Goal: Find specific page/section: Find specific page/section

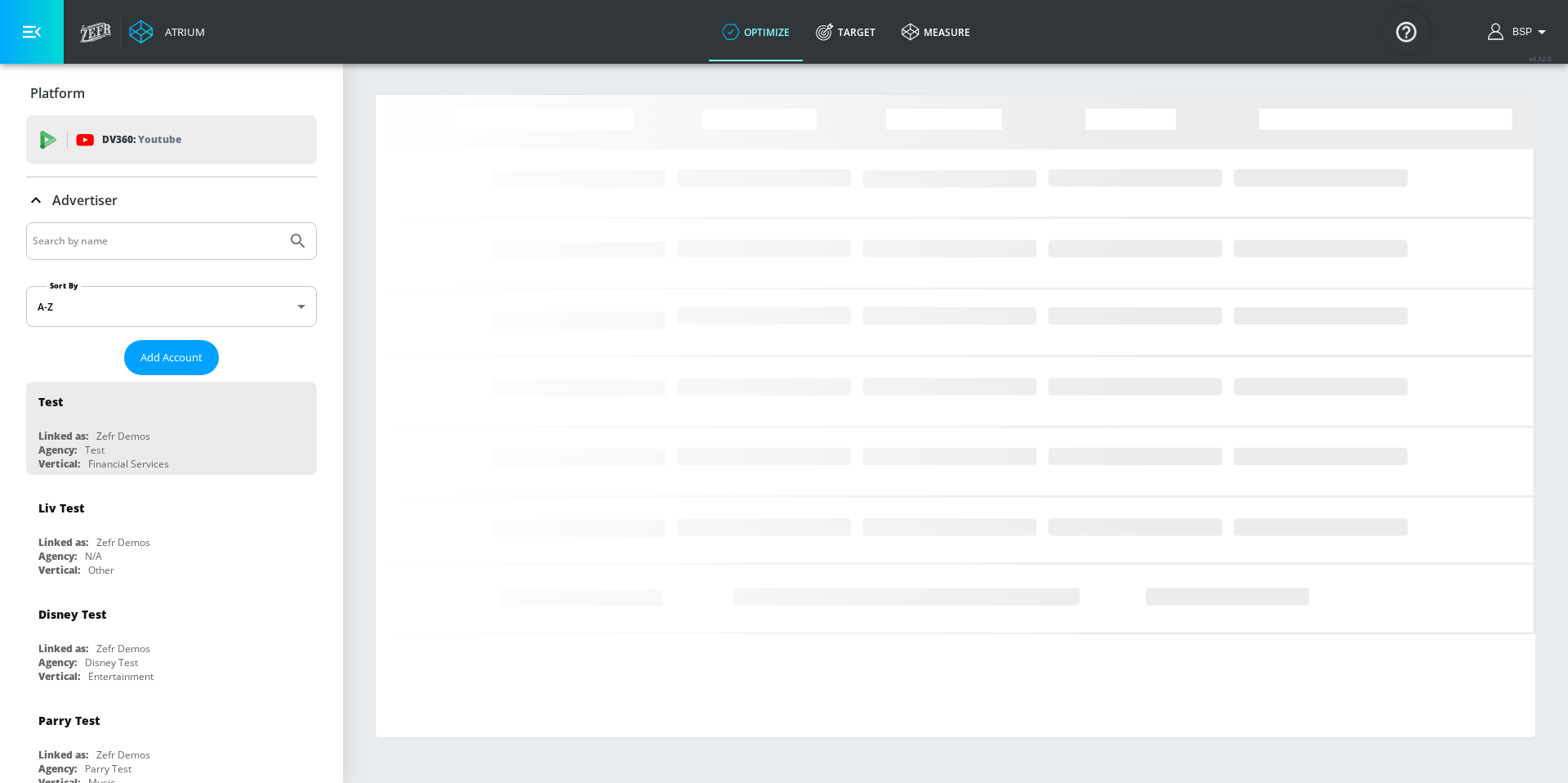
click at [186, 235] on input "Search by name" at bounding box center [157, 241] width 248 height 21
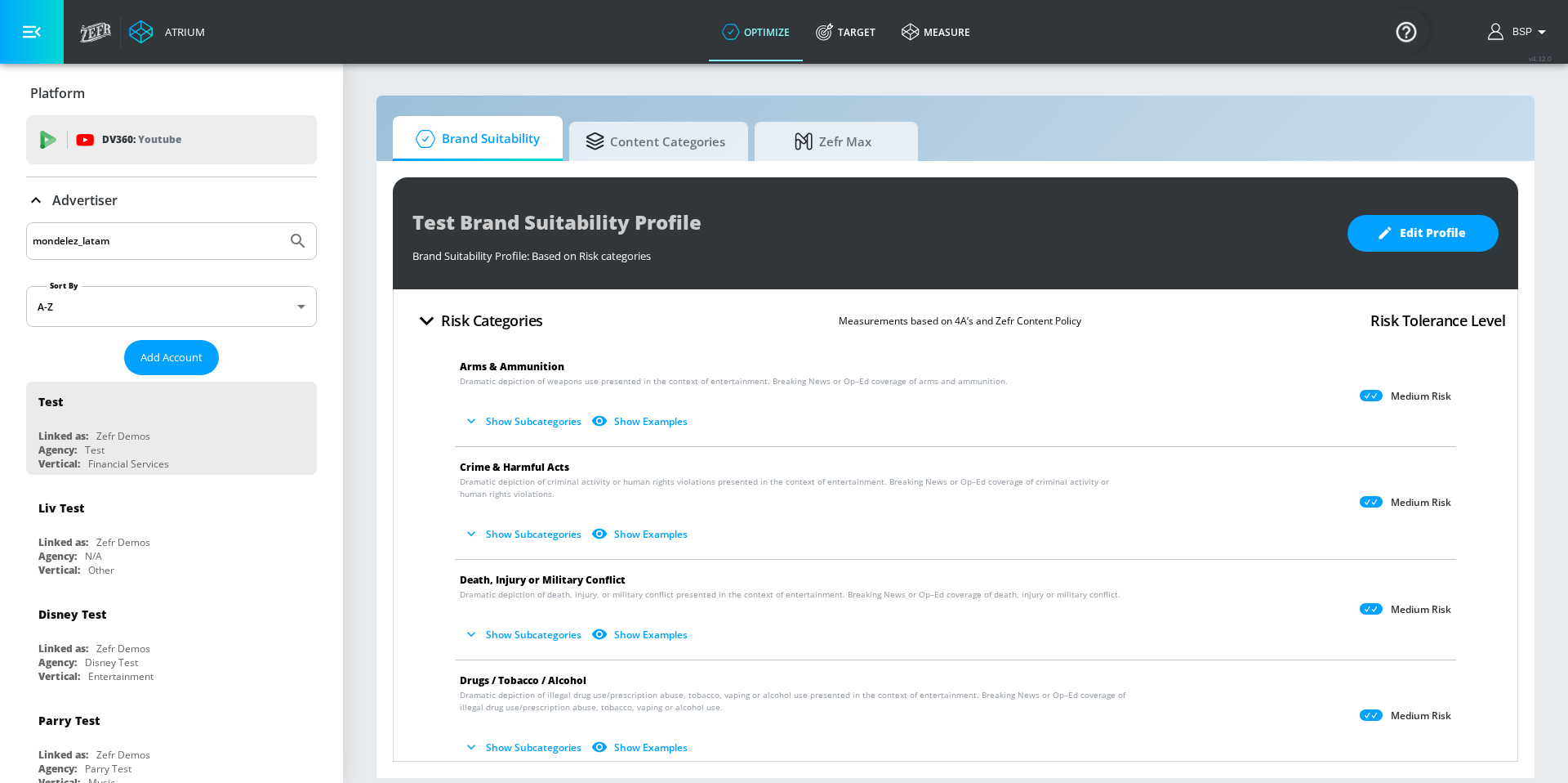
click at [290, 242] on icon "Submit Search" at bounding box center [297, 241] width 14 height 14
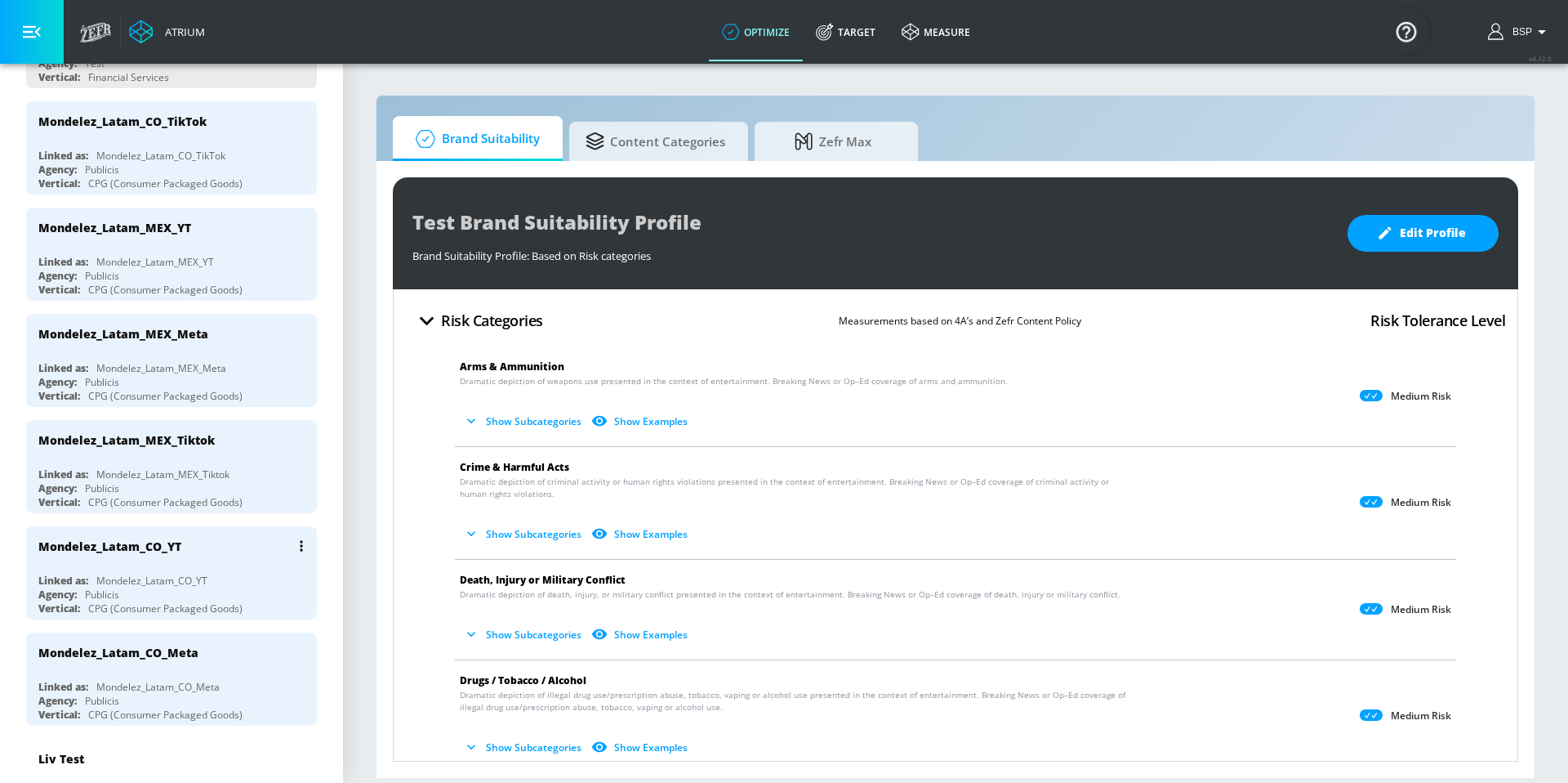
scroll to position [444, 0]
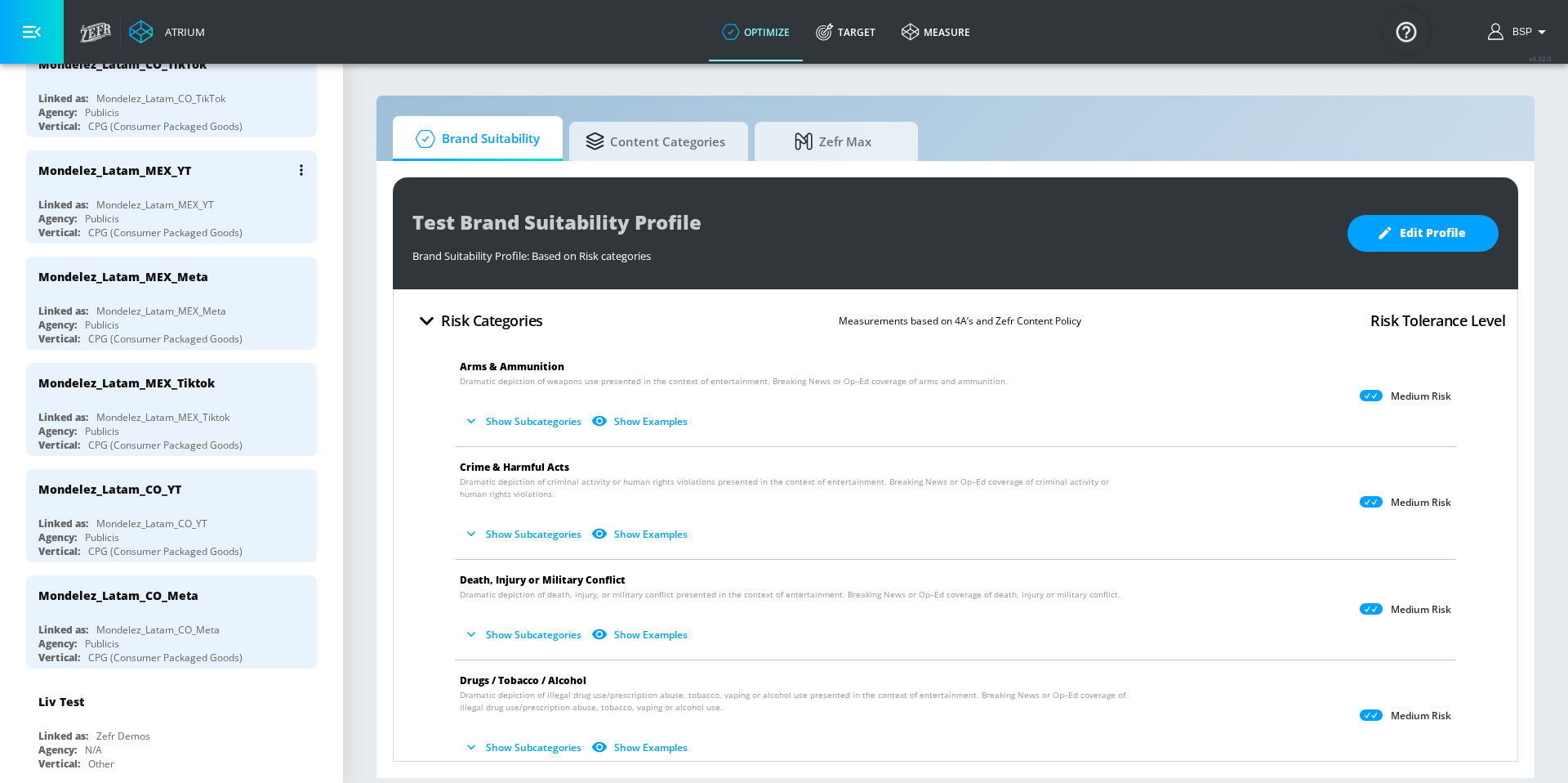
click at [238, 199] on div "Linked as: Mondelez_Latam_MEX_YT" at bounding box center [175, 205] width 275 height 14
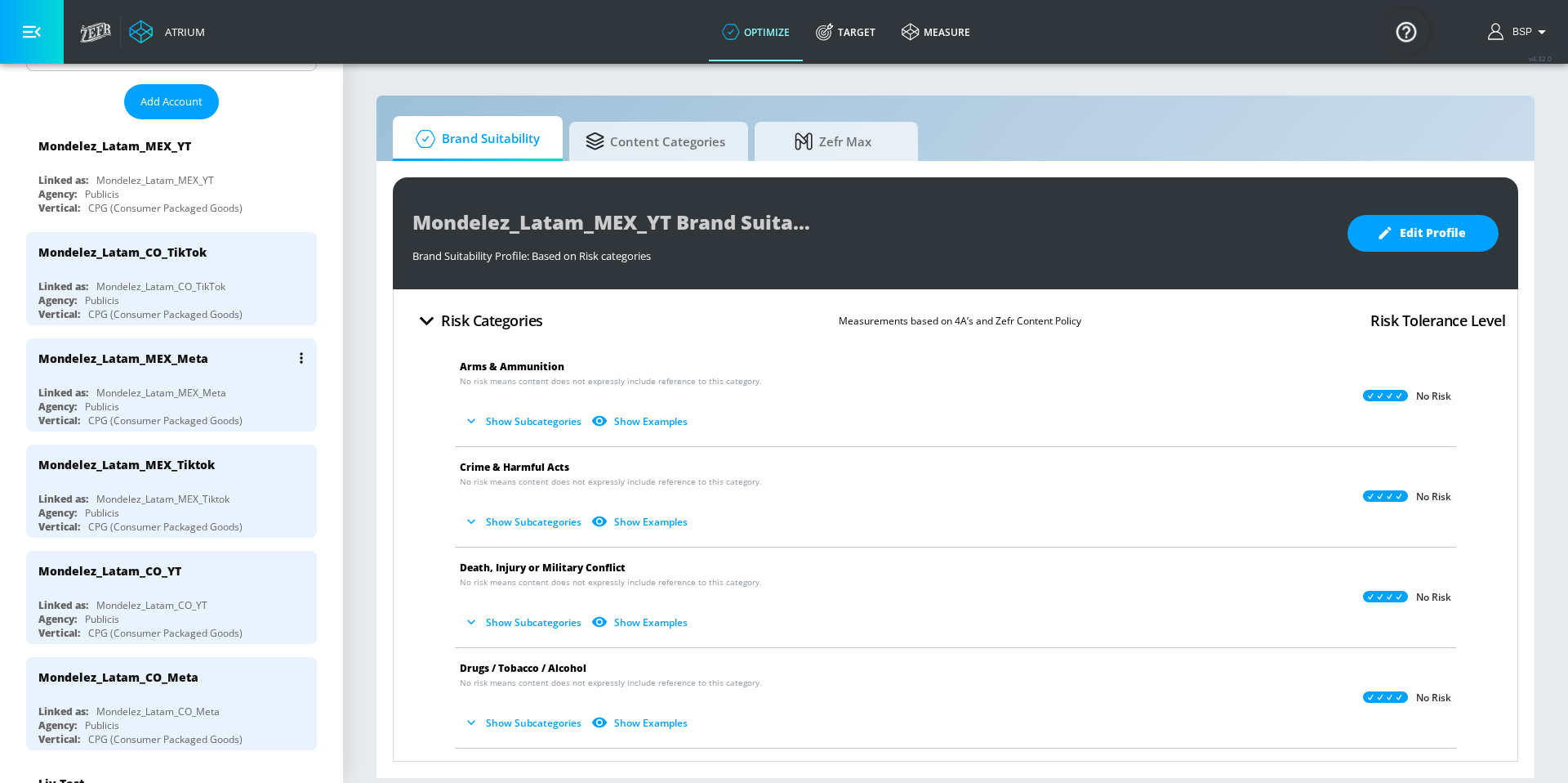
scroll to position [286, 0]
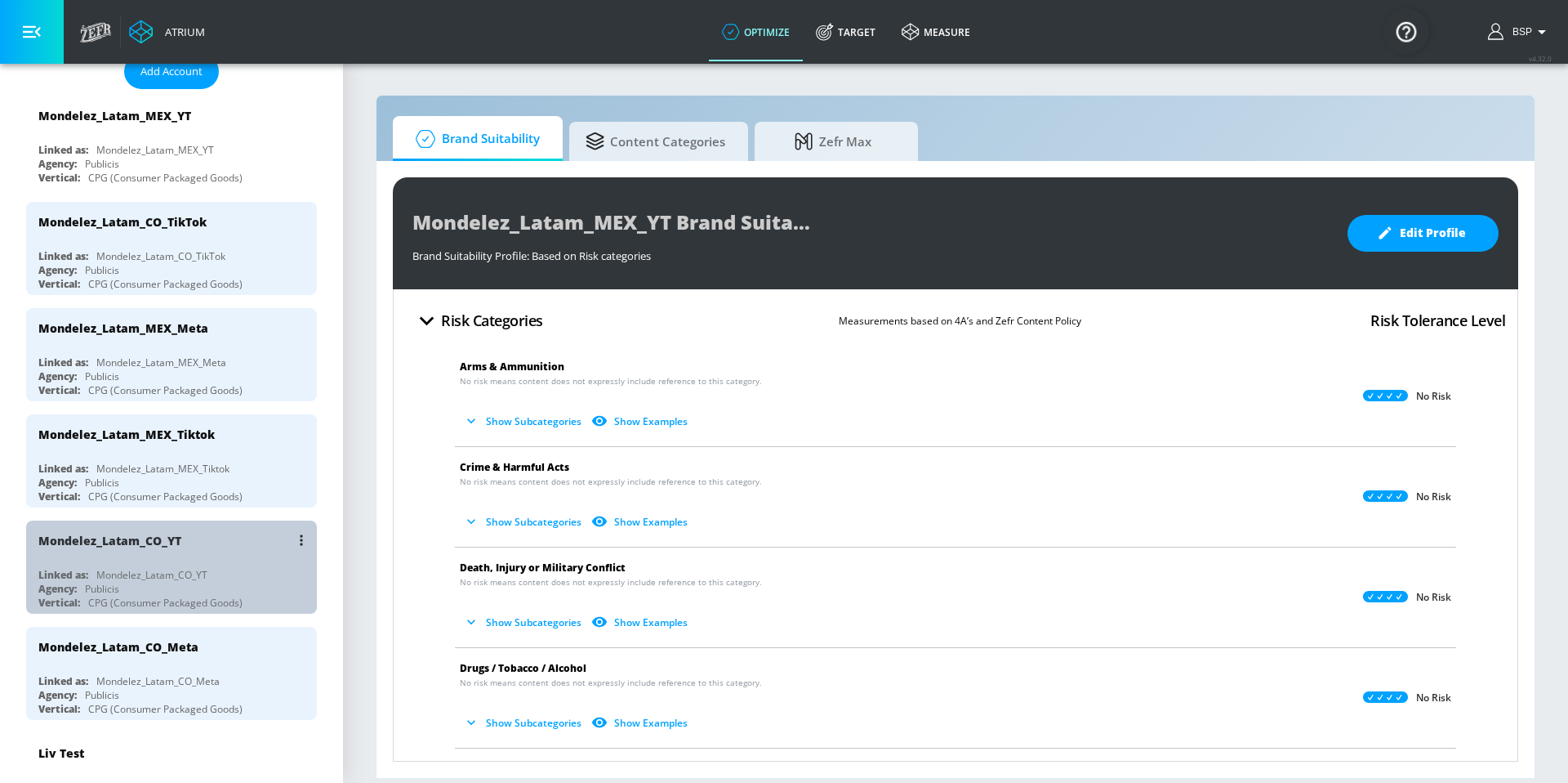
click at [216, 563] on div "Mondelez_Latam_CO_YT Linked as: Mondelez_Latam_CO_YT Agency: Publicis Vertical:…" at bounding box center [172, 568] width 290 height 94
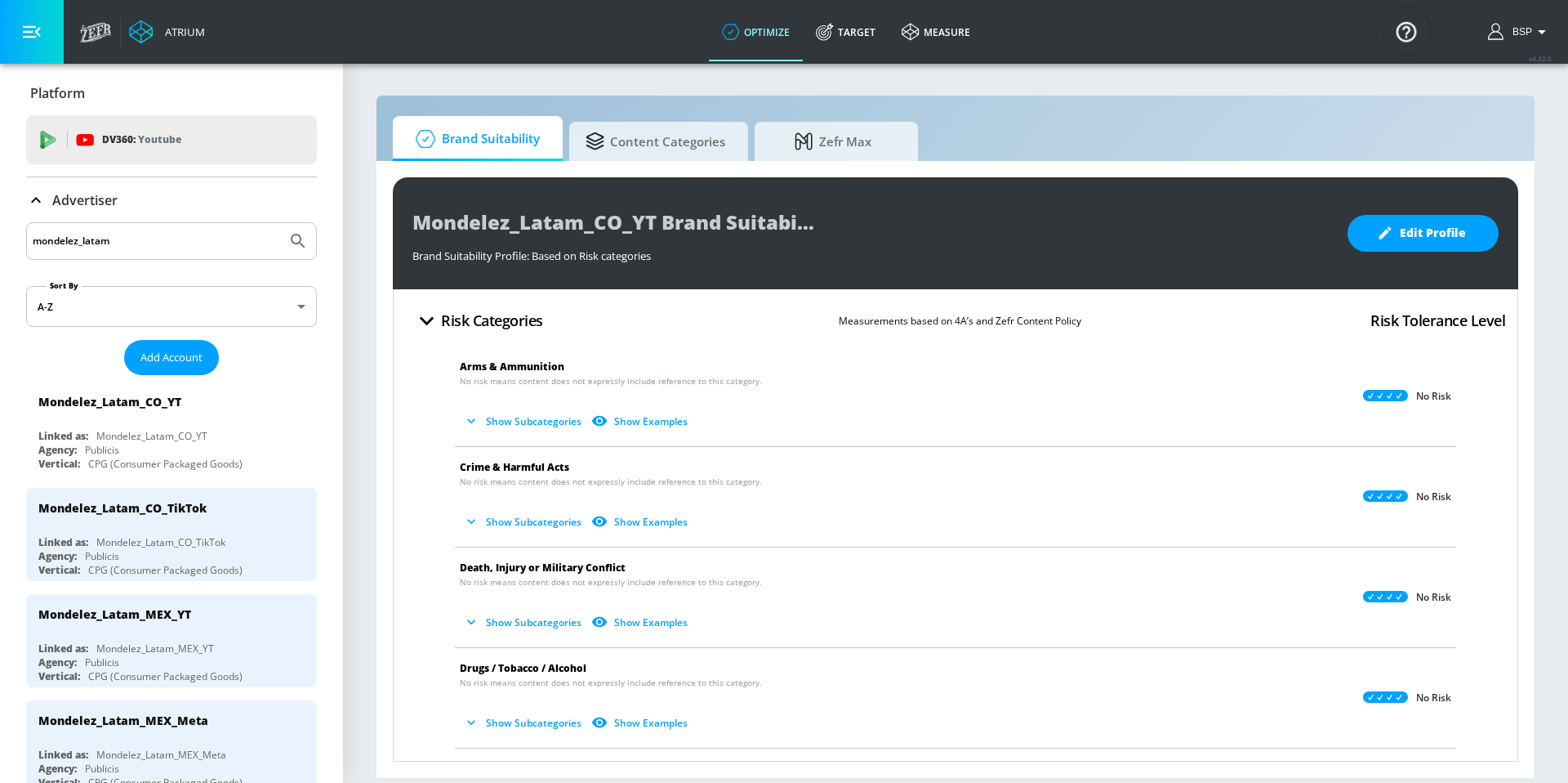
click at [189, 242] on input "mondelez_latam" at bounding box center [157, 241] width 248 height 21
click at [122, 245] on input "mondelez_latam" at bounding box center [157, 241] width 248 height 21
drag, startPoint x: 83, startPoint y: 240, endPoint x: 245, endPoint y: 239, distance: 162.0
click at [245, 239] on input "mondelez_latam" at bounding box center [157, 241] width 248 height 21
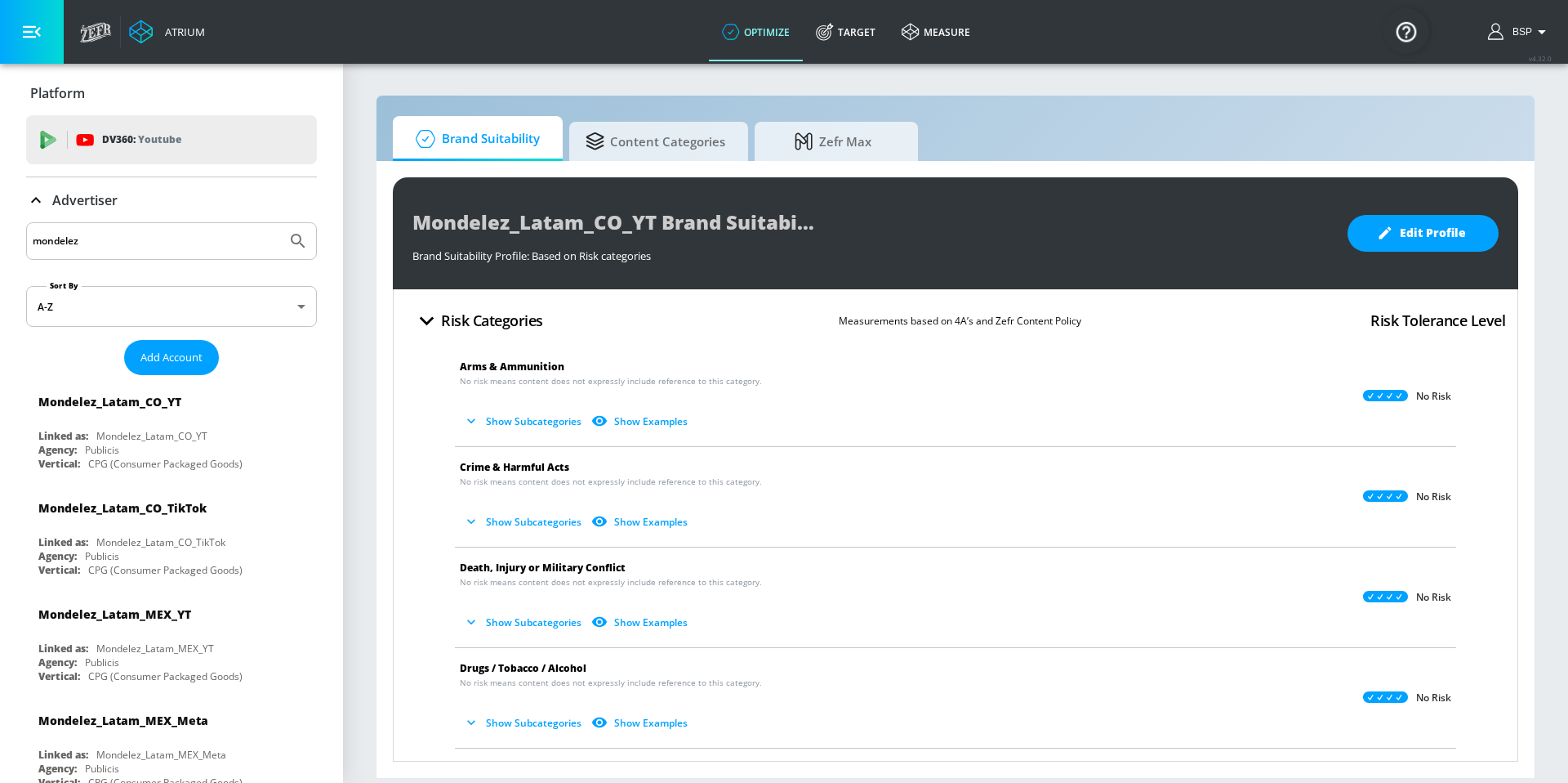
type input "mondelez"
click at [288, 232] on icon "Submit Search" at bounding box center [298, 241] width 19 height 20
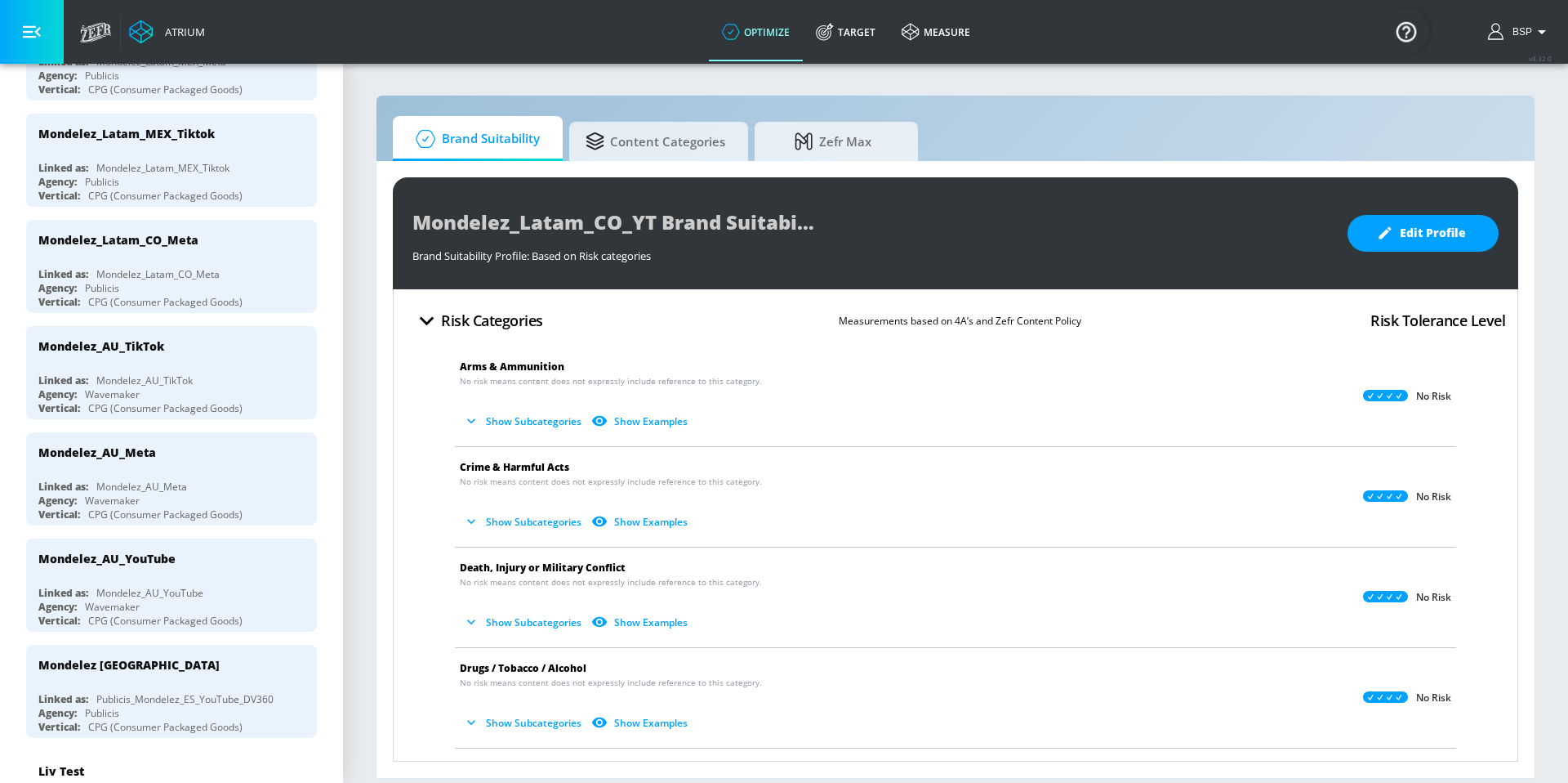
scroll to position [724, 0]
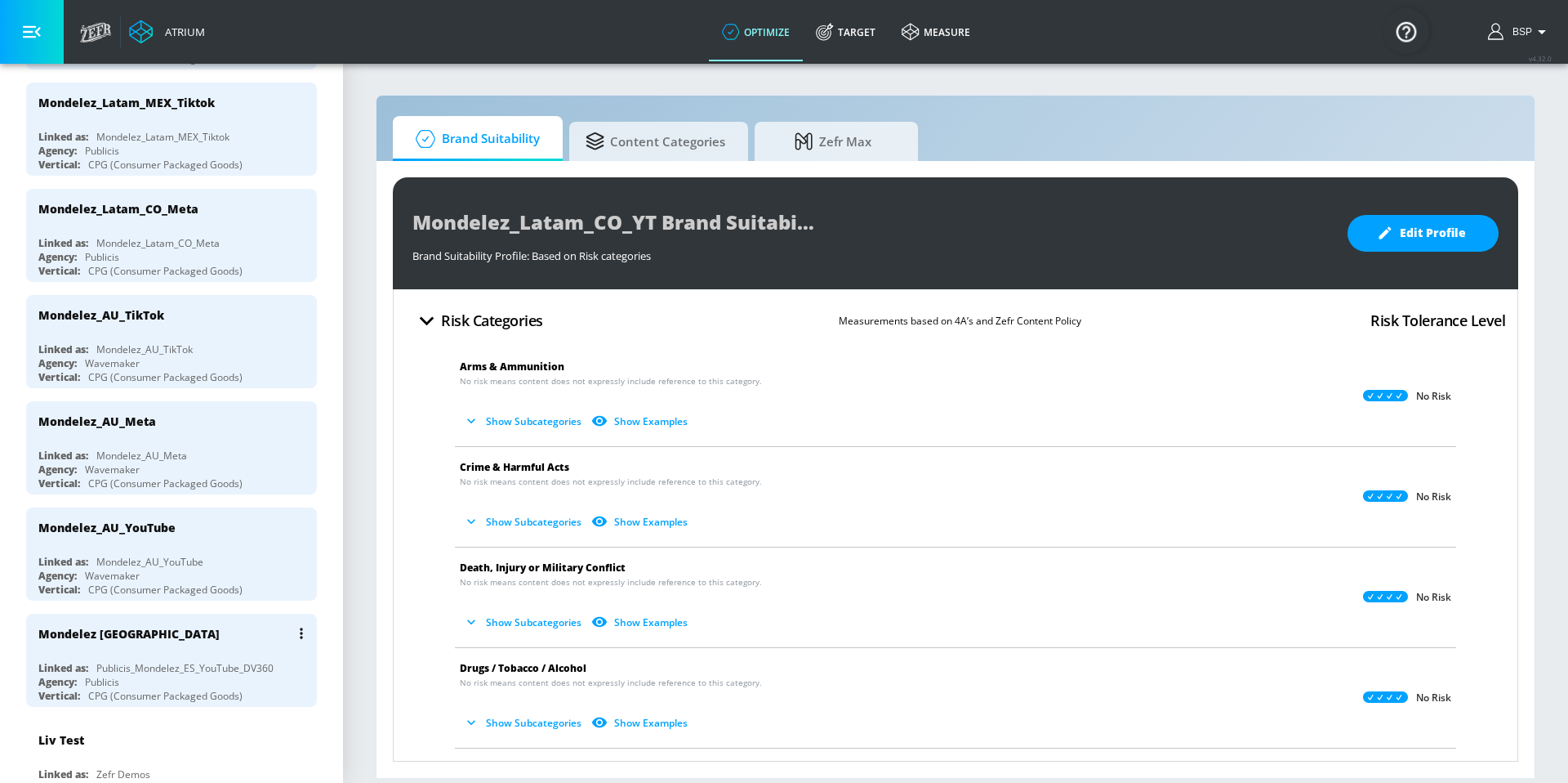
click at [176, 631] on div "Mondelez [GEOGRAPHIC_DATA]" at bounding box center [175, 633] width 275 height 39
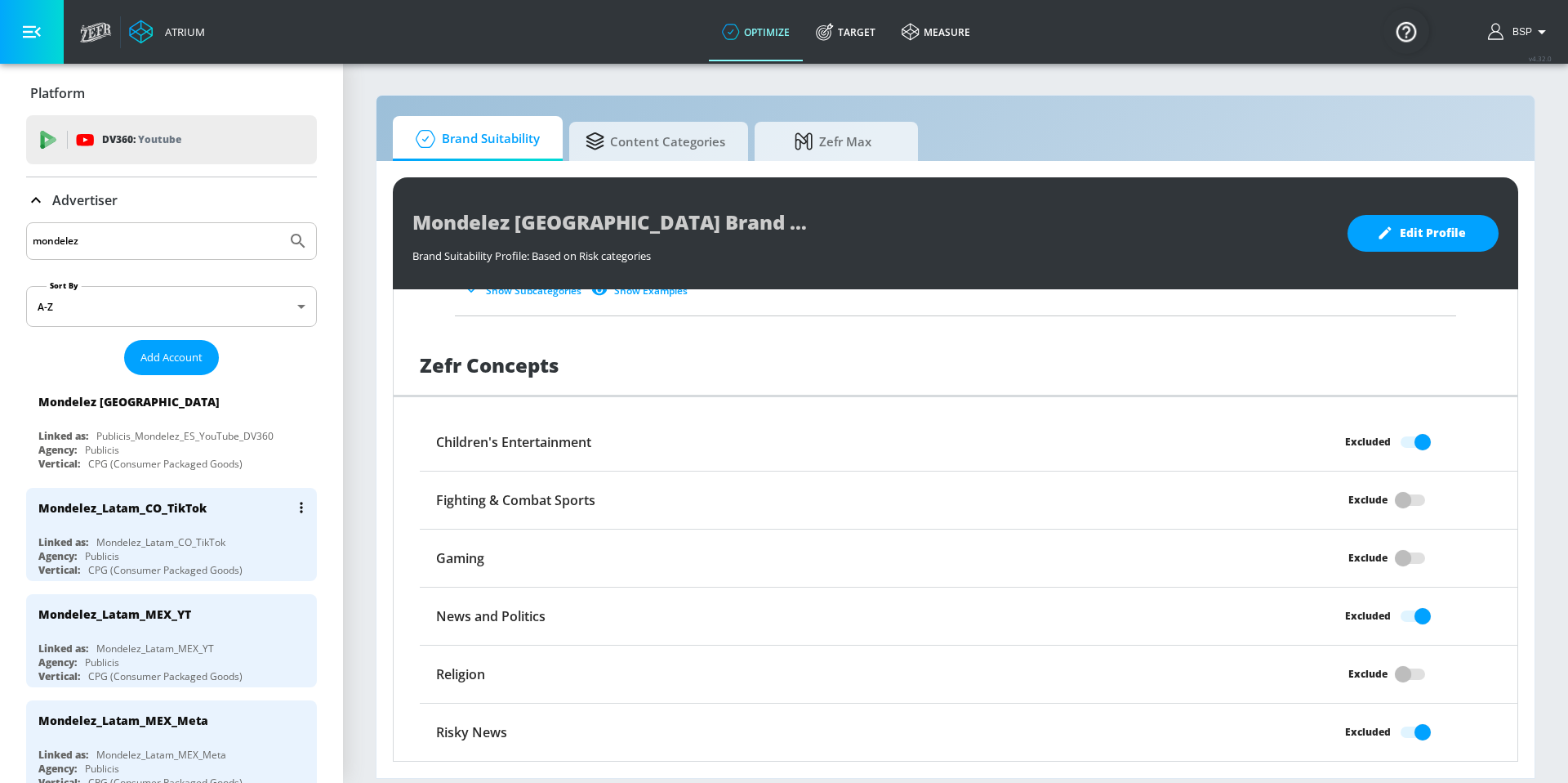
scroll to position [27, 0]
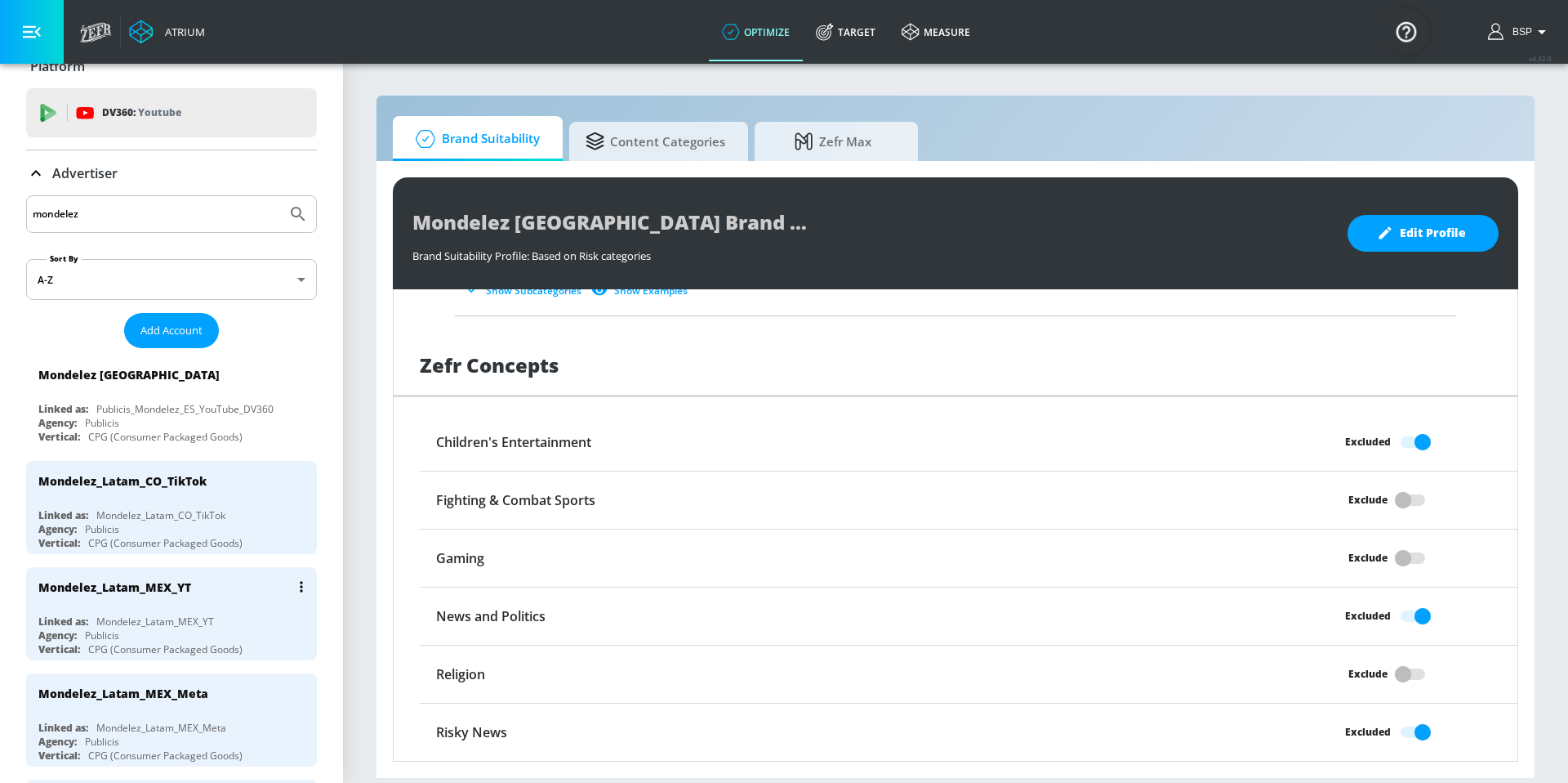
click at [172, 626] on div "Mondelez_Latam_MEX_YT" at bounding box center [155, 621] width 118 height 14
